Goal: Find specific page/section: Find specific page/section

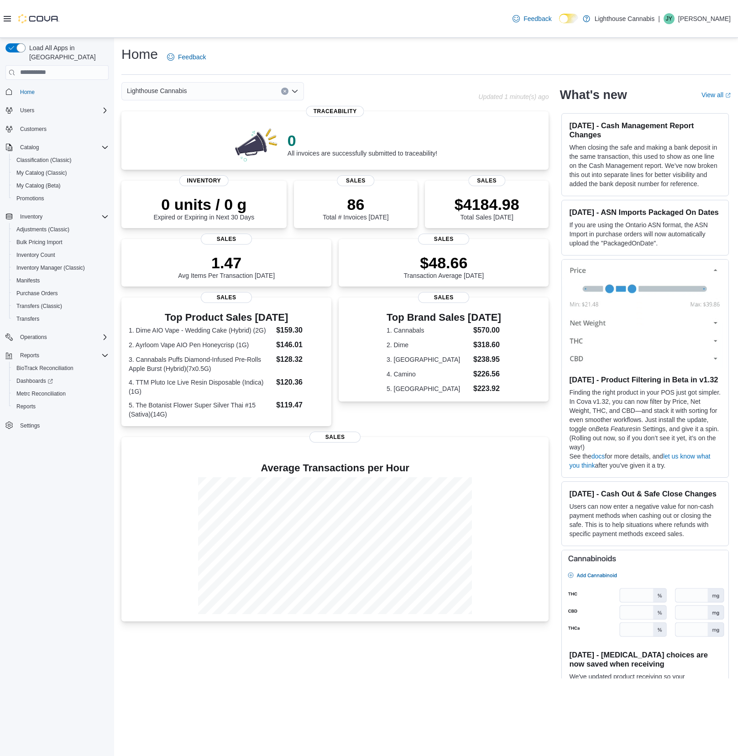
click at [478, 419] on div "Top Brand Sales [DATE] 1. Cannabals $570.00 2. Dime $318.60 3. Fernway $238.95 …" at bounding box center [444, 362] width 210 height 129
click at [396, 412] on div "Top Brand Sales [DATE] 1. Cannabals $570.00 2. Dime $318.60 3. Fernway $238.95 …" at bounding box center [444, 362] width 210 height 129
click at [393, 421] on div "Top Brand Sales [DATE] 1. Cannabals $570.00 2. Dime $318.60 3. Fernway $238.95 …" at bounding box center [444, 362] width 210 height 129
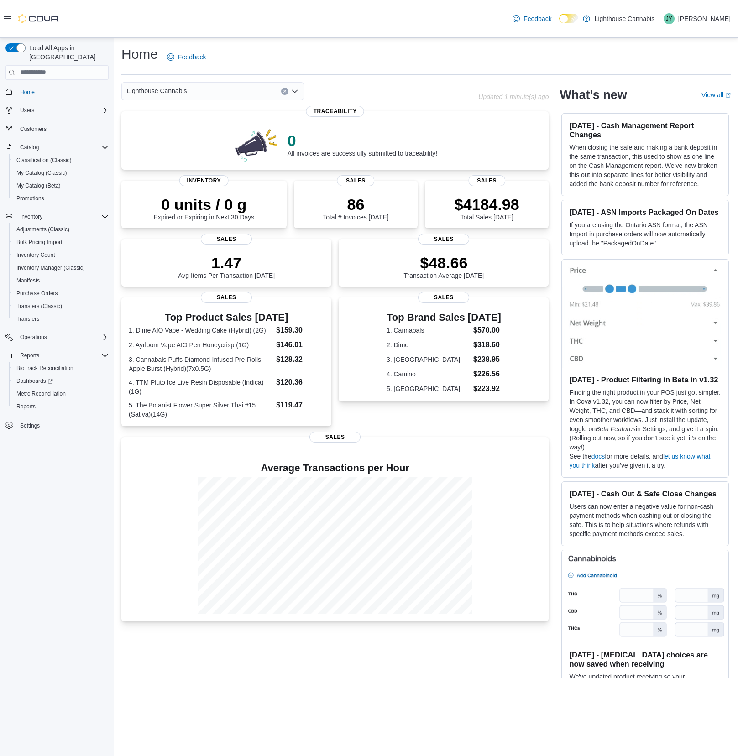
click at [392, 420] on div "Top Brand Sales [DATE] 1. Cannabals $570.00 2. Dime $318.60 3. Fernway $238.95 …" at bounding box center [444, 362] width 210 height 129
click at [391, 419] on div "Top Brand Sales [DATE] 1. Cannabals $570.00 2. Dime $318.60 3. Fernway $238.95 …" at bounding box center [444, 362] width 210 height 129
click at [390, 418] on div "Top Brand Sales [DATE] 1. Cannabals $570.00 2. Dime $318.60 3. Fernway $238.95 …" at bounding box center [444, 362] width 210 height 129
click at [62, 403] on div "Reports BioTrack Reconciliation Dashboards Metrc Reconciliation Reports" at bounding box center [56, 381] width 103 height 68
click at [56, 376] on link "Dashboards" at bounding box center [35, 381] width 44 height 11
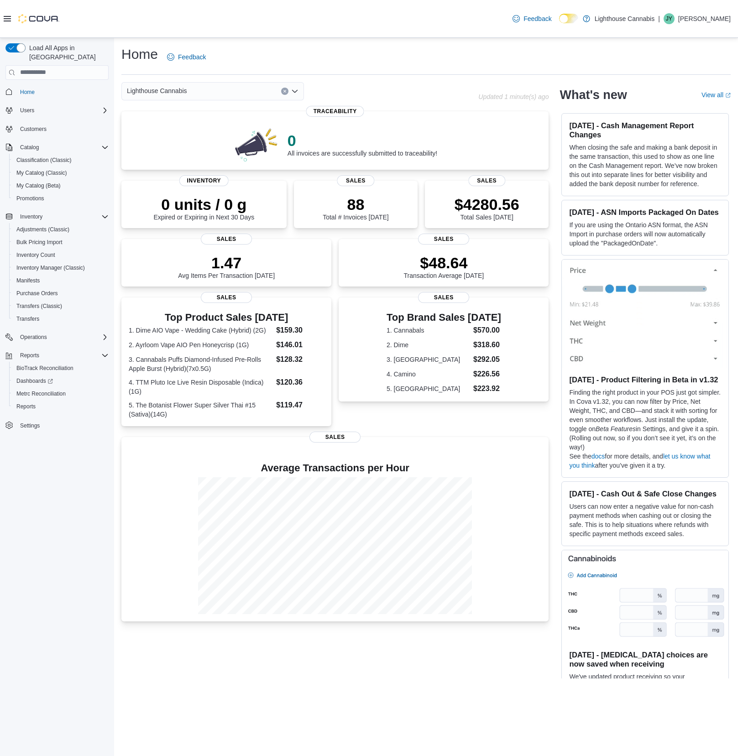
click at [556, 287] on div "Lighthouse Cannabis Updated 1 minute(s) ago 0 All invoices are successfully sub…" at bounding box center [425, 380] width 609 height 597
